Goal: Information Seeking & Learning: Learn about a topic

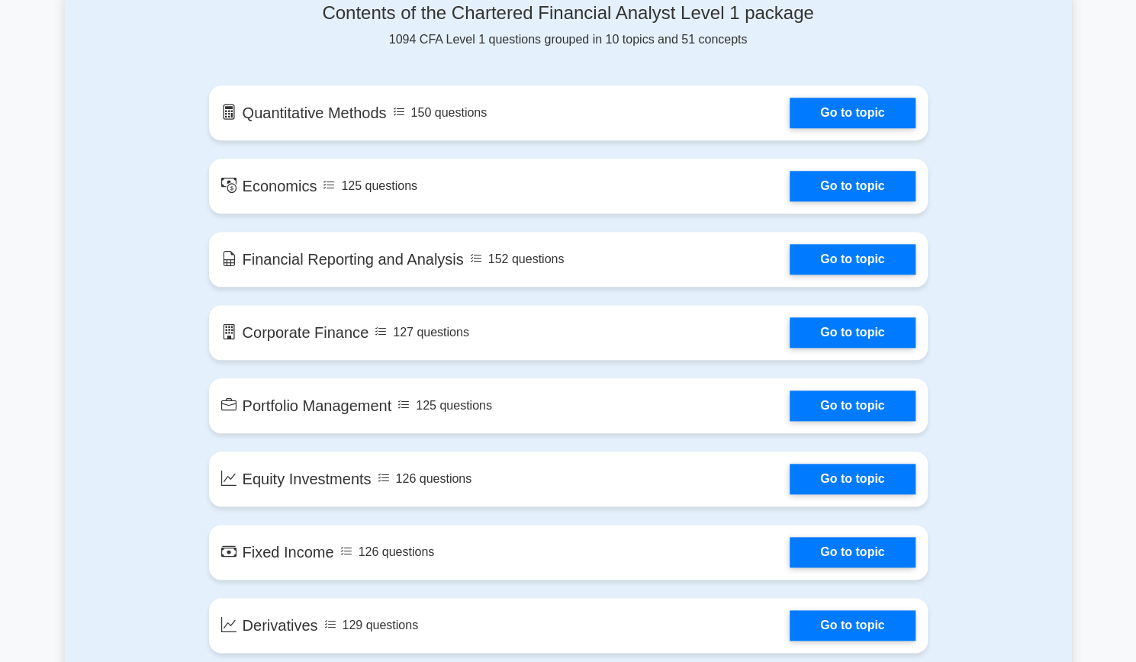
scroll to position [840, 0]
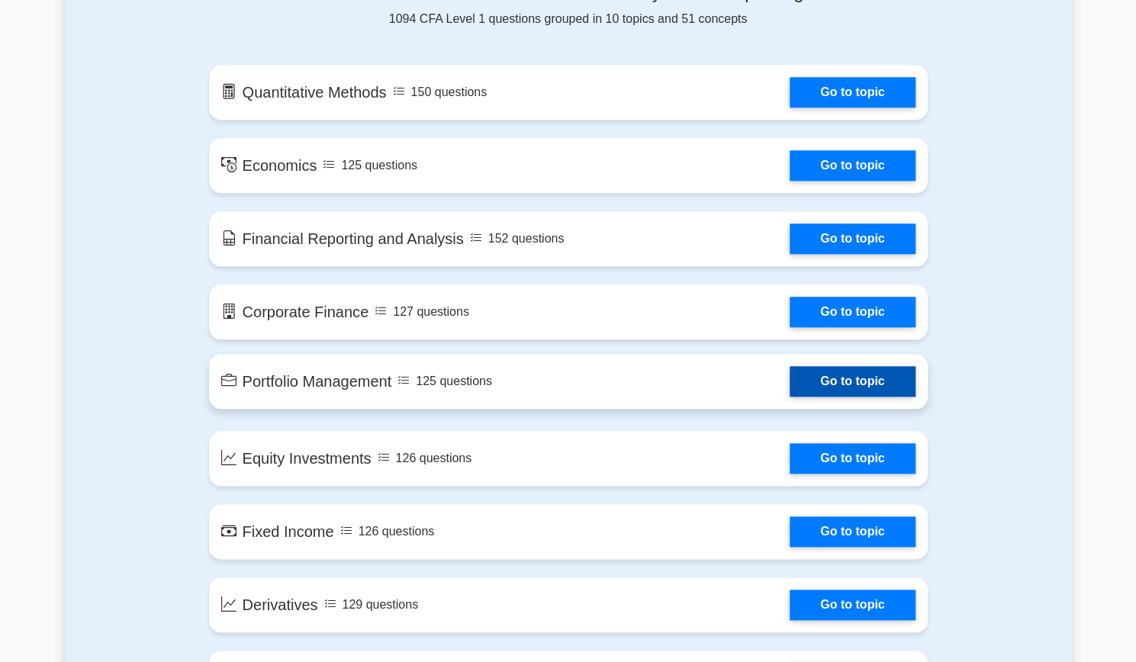
click at [790, 395] on link "Go to topic" at bounding box center [852, 381] width 125 height 31
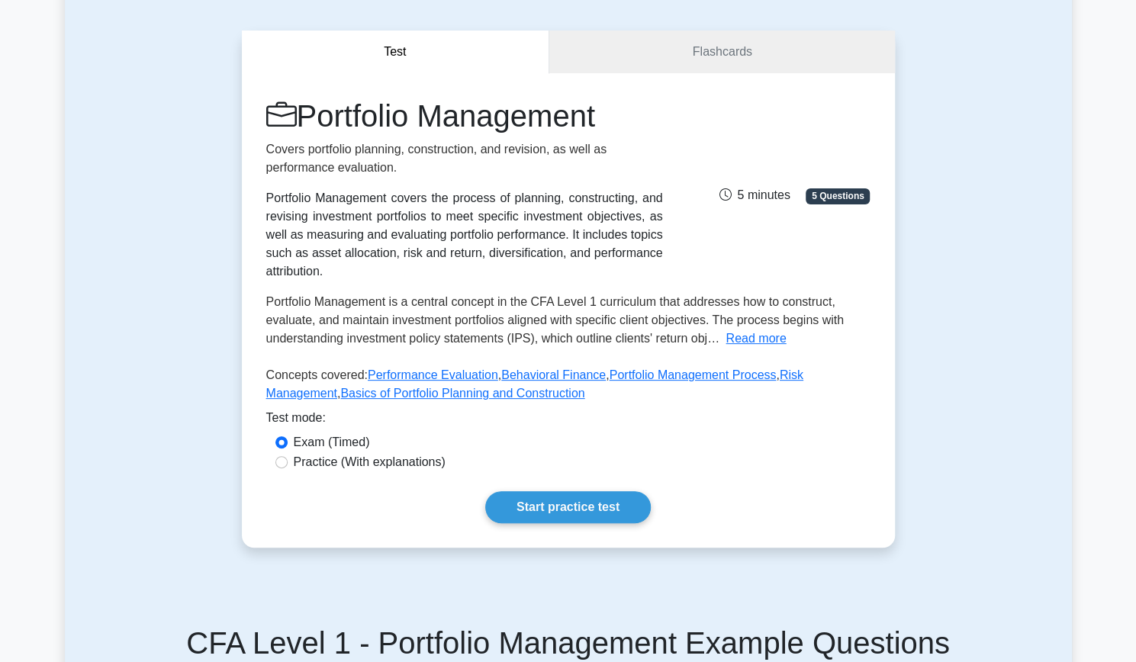
scroll to position [153, 0]
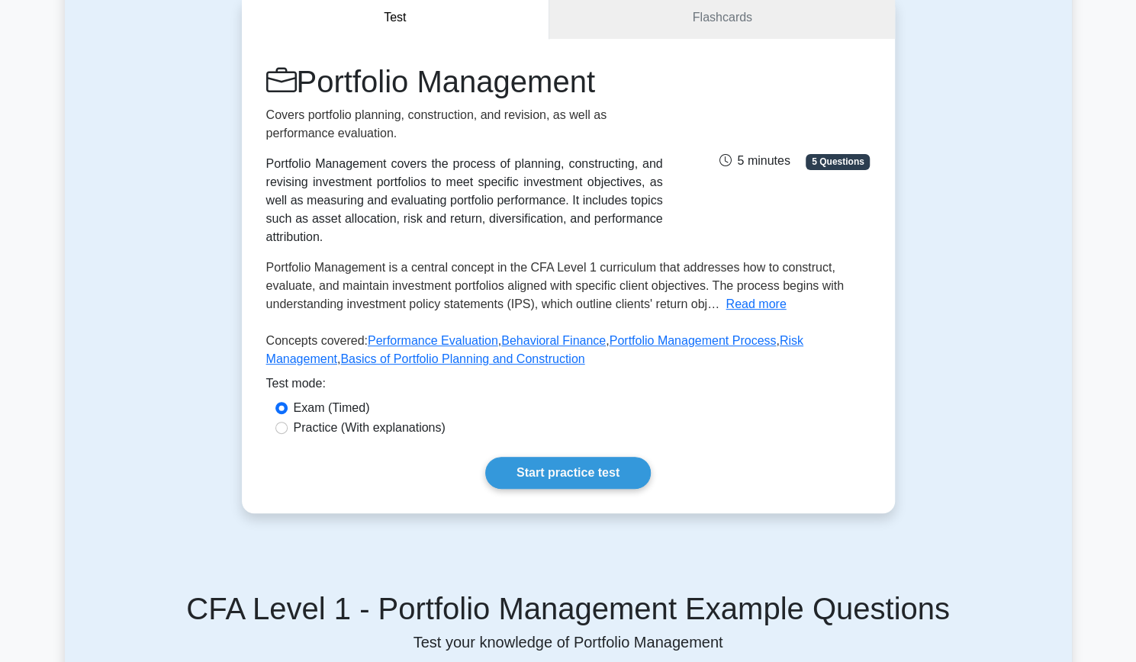
click at [408, 419] on label "Practice (With explanations)" at bounding box center [370, 428] width 152 height 18
click at [288, 422] on input "Practice (With explanations)" at bounding box center [282, 428] width 12 height 12
radio input "true"
click at [577, 462] on link "Start practice test" at bounding box center [568, 473] width 166 height 32
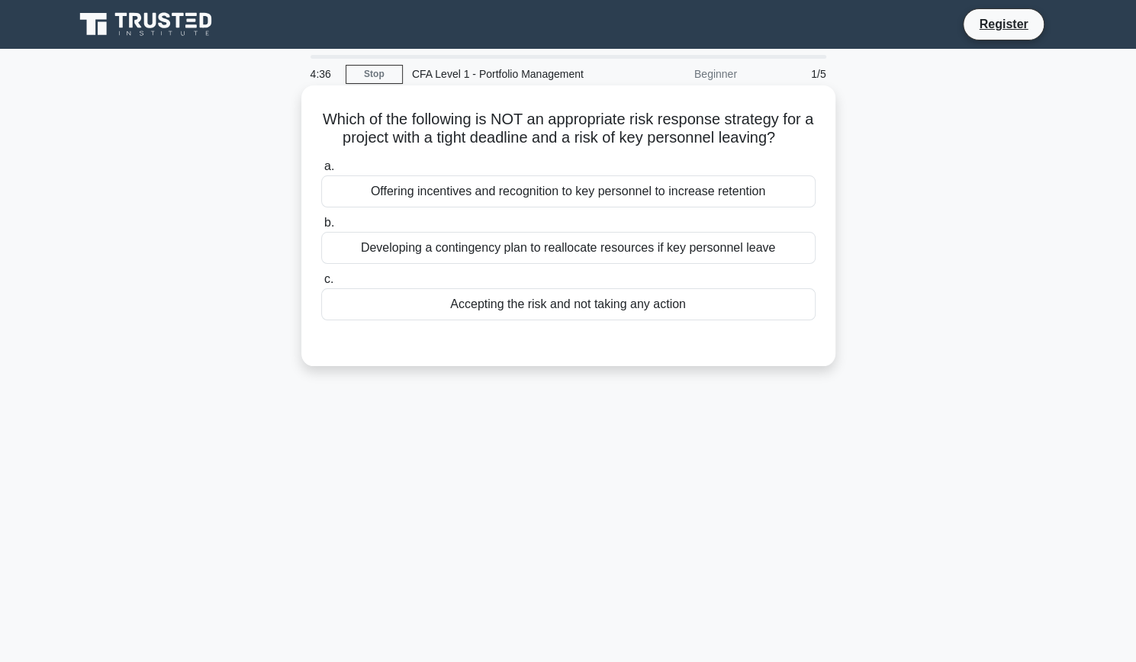
click at [660, 306] on div "Accepting the risk and not taking any action" at bounding box center [568, 305] width 495 height 32
click at [321, 285] on input "c. Accepting the risk and not taking any action" at bounding box center [321, 280] width 0 height 10
